Goal: Transaction & Acquisition: Purchase product/service

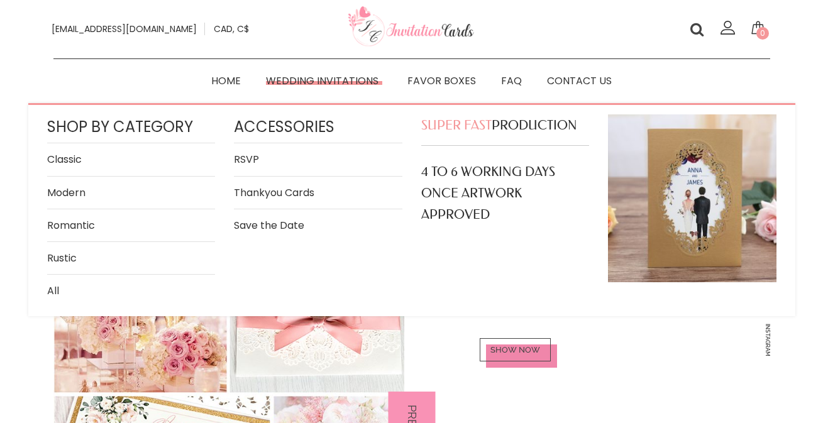
click at [294, 72] on link "Wedding Invitations" at bounding box center [323, 81] width 141 height 18
click at [69, 226] on link "Romantic" at bounding box center [131, 225] width 168 height 17
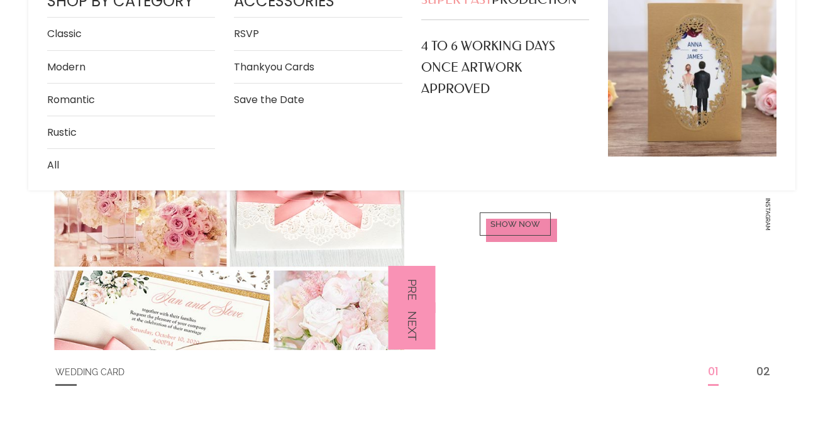
scroll to position [155, 0]
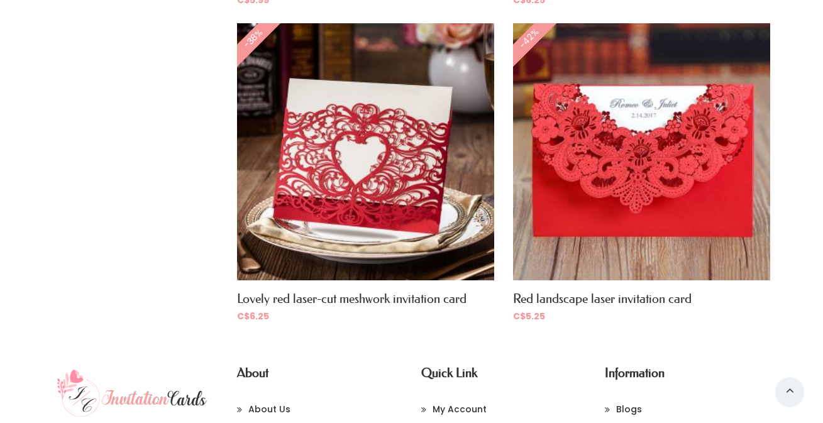
scroll to position [892, 0]
